Goal: Obtain resource: Obtain resource

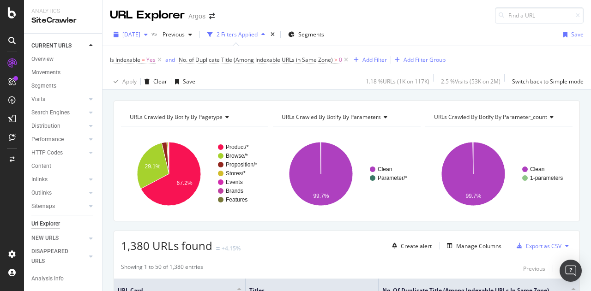
click at [151, 33] on div "button" at bounding box center [145, 35] width 11 height 6
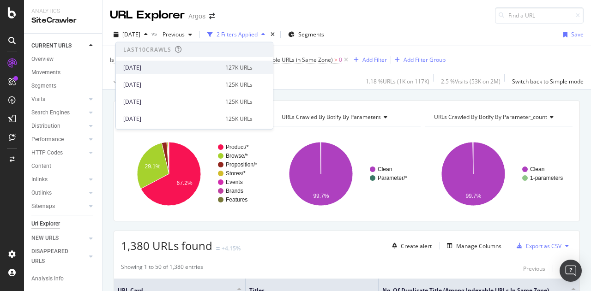
click at [144, 69] on div "2025 Oct. 10th" at bounding box center [171, 67] width 96 height 8
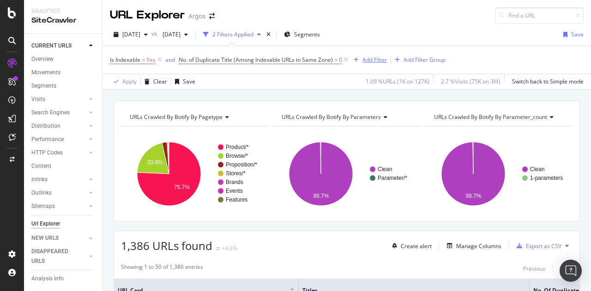
click at [369, 59] on div "Add Filter" at bounding box center [374, 60] width 24 height 8
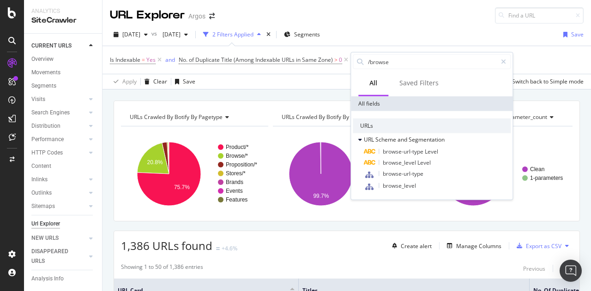
type input "/browse/"
click at [406, 62] on input "/browse/" at bounding box center [432, 62] width 130 height 14
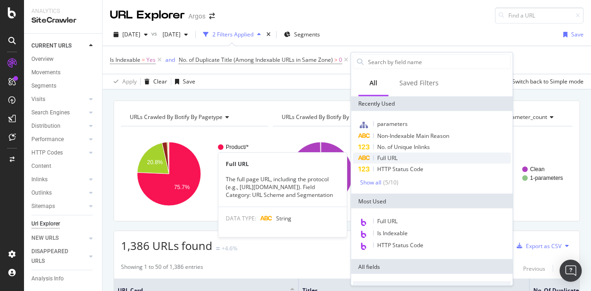
click at [393, 160] on span "Full URL" at bounding box center [387, 158] width 20 height 8
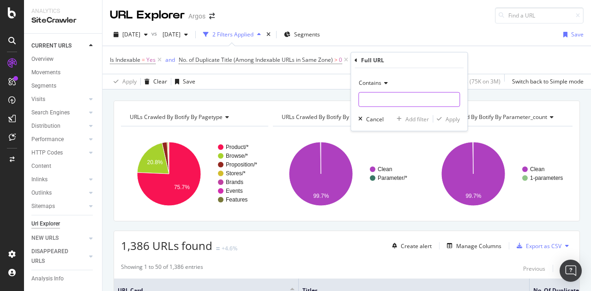
click at [403, 99] on input "text" at bounding box center [408, 99] width 101 height 15
paste input "/browse/"
type input "/browse/"
click at [456, 118] on div "Apply" at bounding box center [452, 119] width 14 height 8
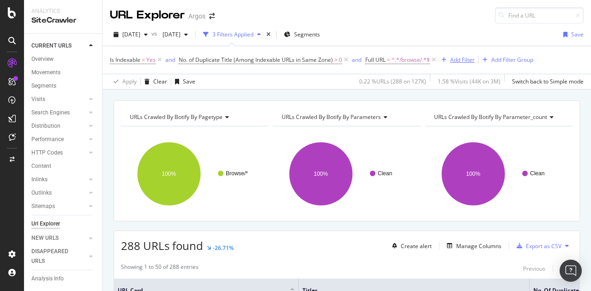
click at [455, 65] on div "Add Filter" at bounding box center [455, 60] width 37 height 10
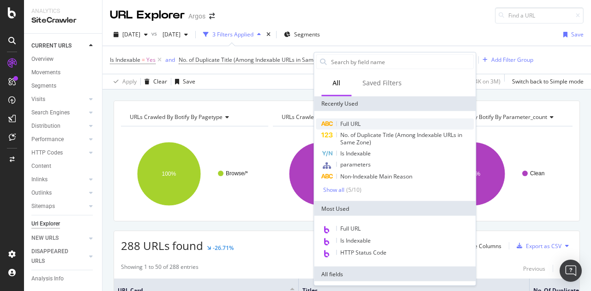
click at [349, 123] on span "Full URL" at bounding box center [350, 124] width 20 height 8
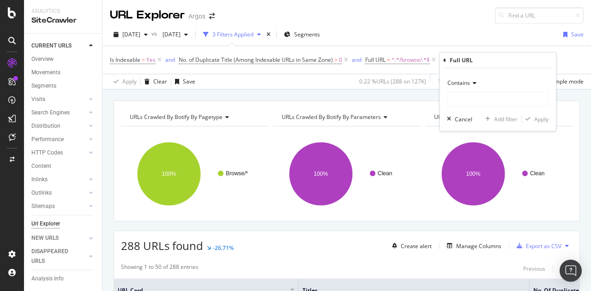
click at [456, 84] on span "Contains" at bounding box center [458, 83] width 23 height 8
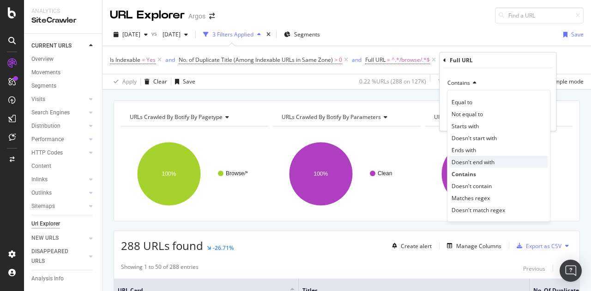
click at [482, 163] on span "Doesn't end with" at bounding box center [472, 162] width 43 height 8
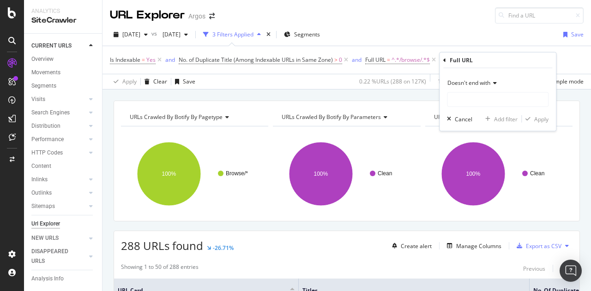
click at [467, 82] on span "Doesn't end with" at bounding box center [468, 83] width 43 height 8
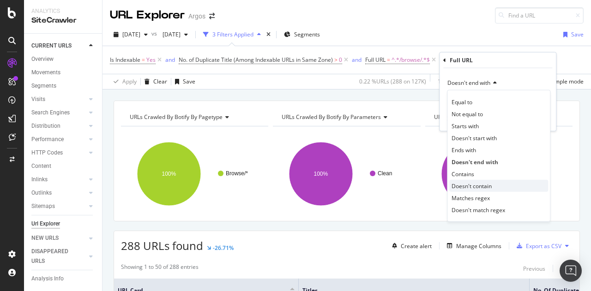
click at [477, 182] on span "Doesn't contain" at bounding box center [471, 186] width 40 height 8
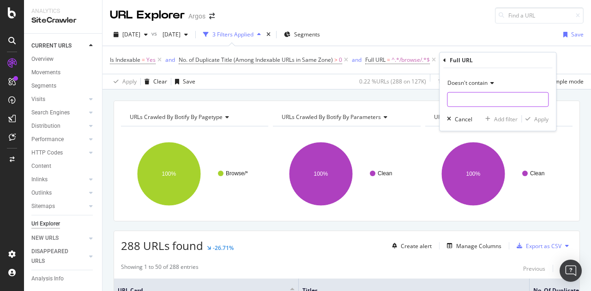
click at [471, 103] on input "text" at bounding box center [497, 99] width 101 height 15
type input "page"
click at [541, 119] on div "Apply" at bounding box center [541, 119] width 14 height 8
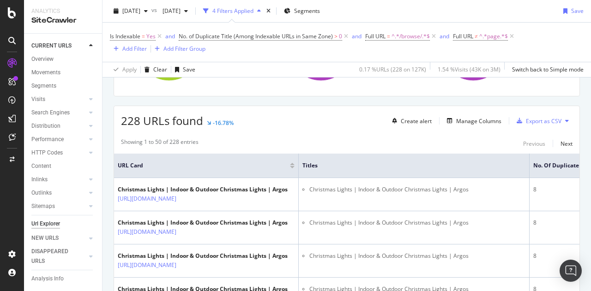
scroll to position [138, 0]
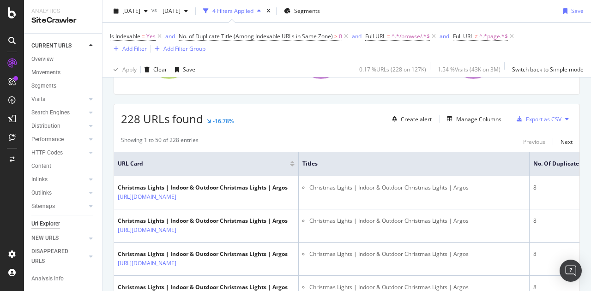
click at [537, 113] on div "Export as CSV" at bounding box center [537, 119] width 48 height 14
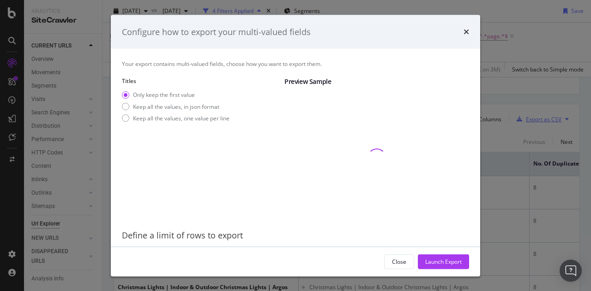
scroll to position [30, 0]
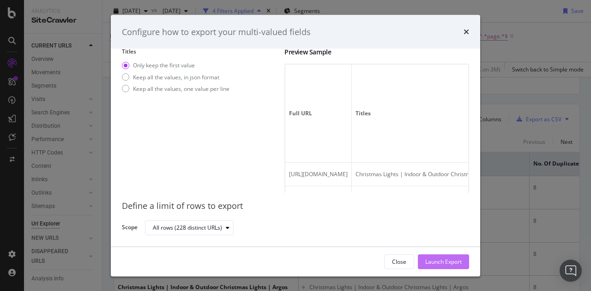
click at [452, 257] on div "Launch Export" at bounding box center [443, 262] width 36 height 14
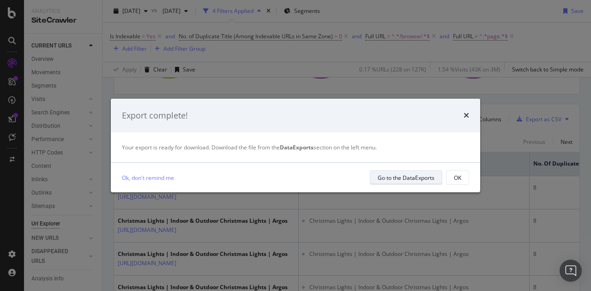
click at [401, 171] on button "Go to the DataExports" at bounding box center [406, 177] width 72 height 15
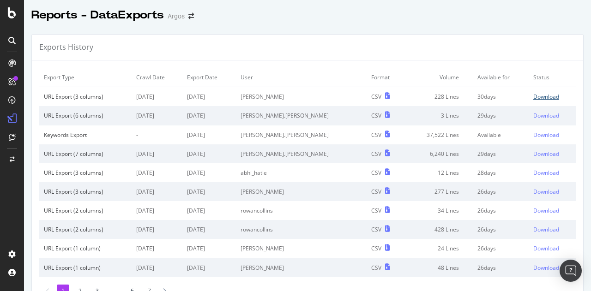
click at [533, 98] on div "Download" at bounding box center [546, 97] width 26 height 8
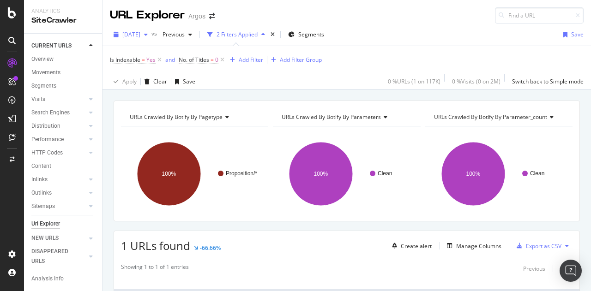
click at [151, 33] on div "button" at bounding box center [145, 35] width 11 height 6
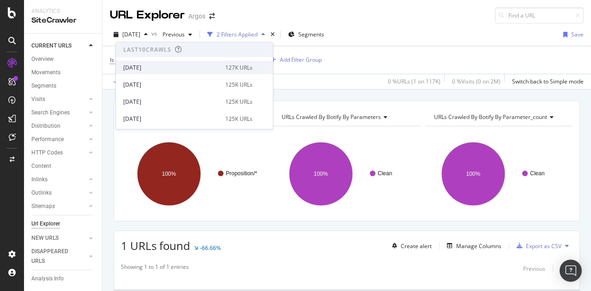
click at [159, 68] on div "2025 Oct. 10th" at bounding box center [171, 67] width 96 height 8
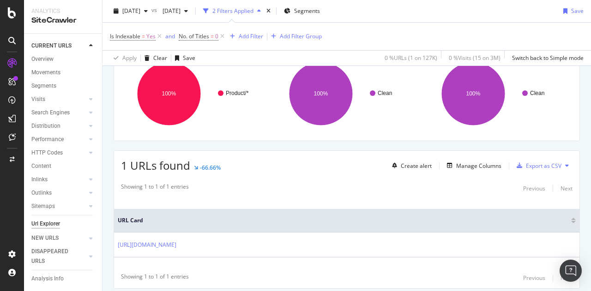
scroll to position [92, 0]
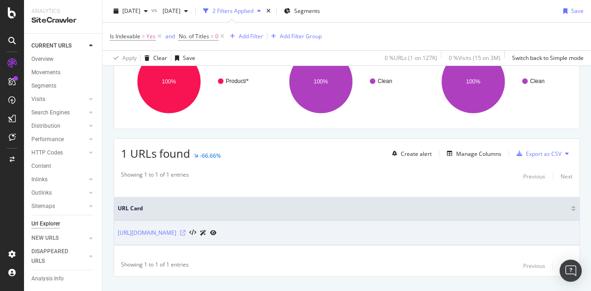
click at [185, 231] on icon at bounding box center [183, 233] width 6 height 6
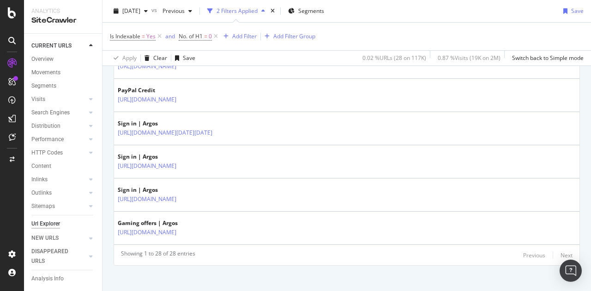
scroll to position [980, 0]
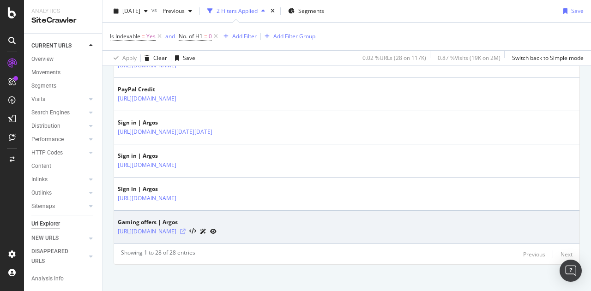
click at [185, 229] on icon at bounding box center [183, 232] width 6 height 6
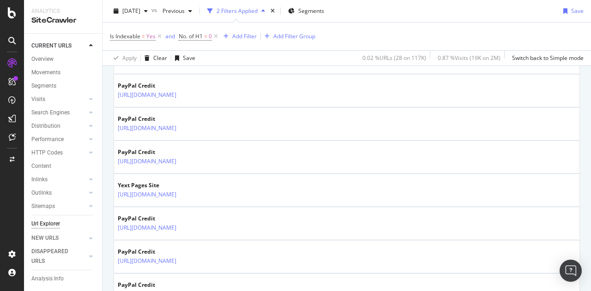
scroll to position [426, 0]
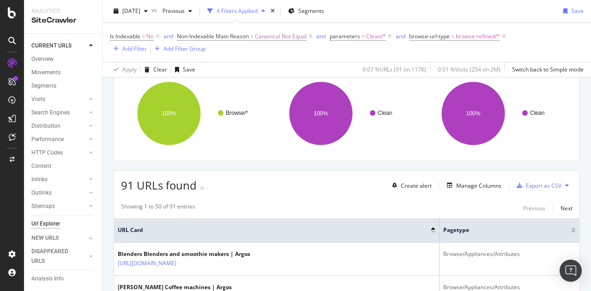
scroll to position [92, 0]
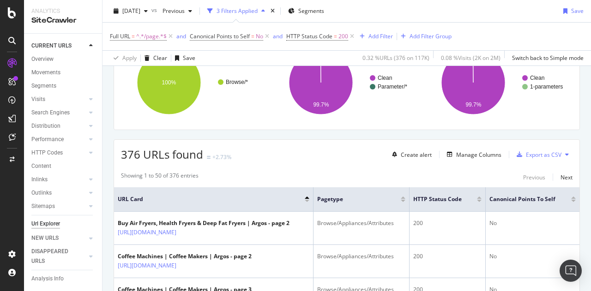
scroll to position [92, 0]
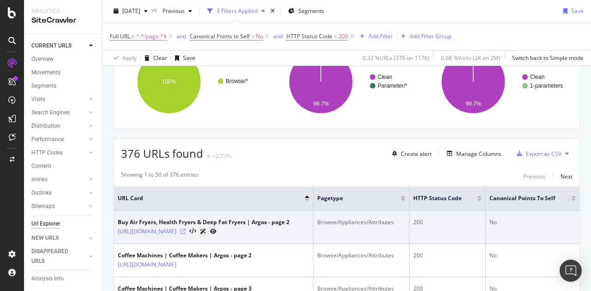
click at [185, 234] on icon at bounding box center [183, 232] width 6 height 6
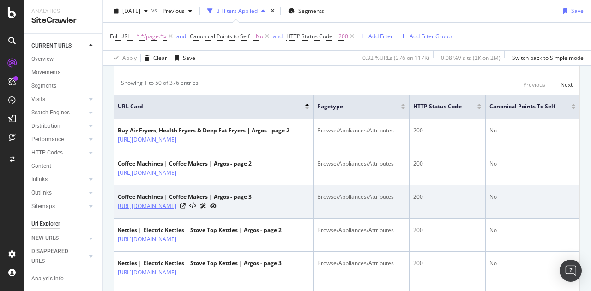
scroll to position [185, 0]
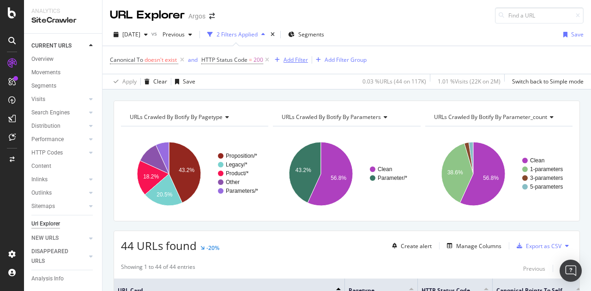
click at [293, 58] on div "Add Filter" at bounding box center [295, 60] width 24 height 8
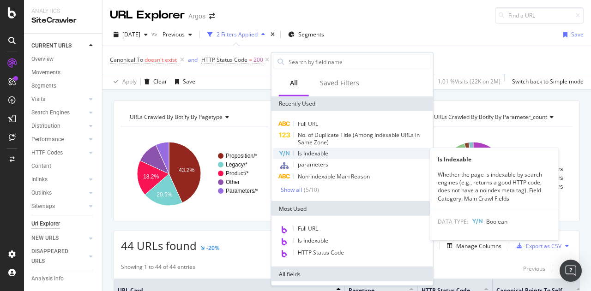
click at [331, 150] on div "Is Indexable" at bounding box center [352, 153] width 158 height 11
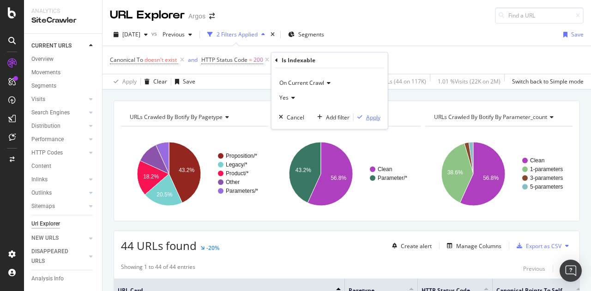
click at [373, 117] on div "Apply" at bounding box center [373, 117] width 14 height 8
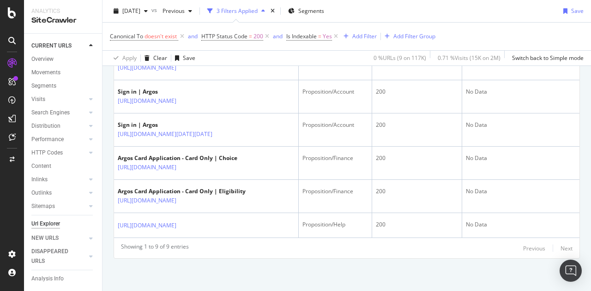
scroll to position [406, 0]
